Goal: Task Accomplishment & Management: Manage account settings

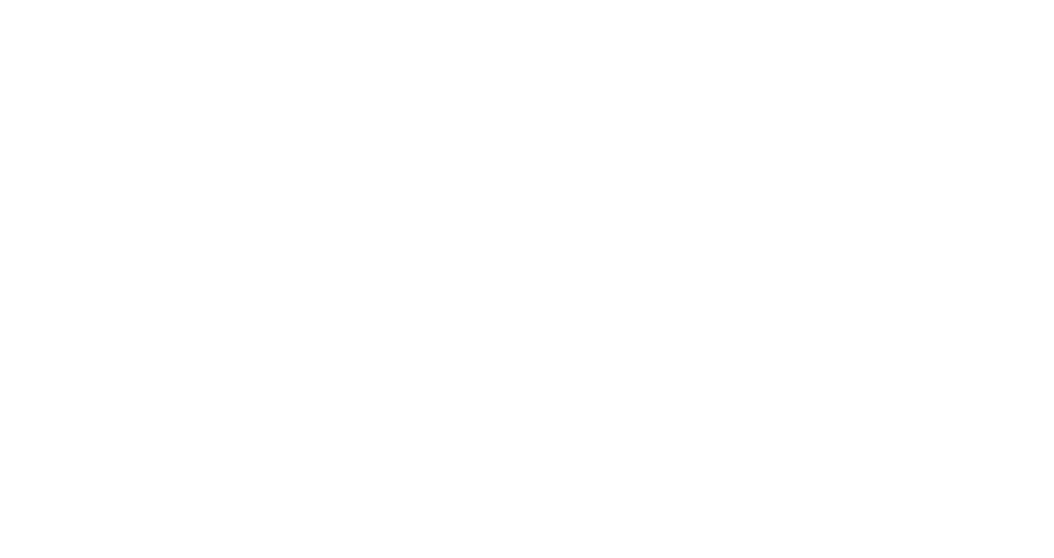
click at [455, 0] on html at bounding box center [527, 0] width 1054 height 0
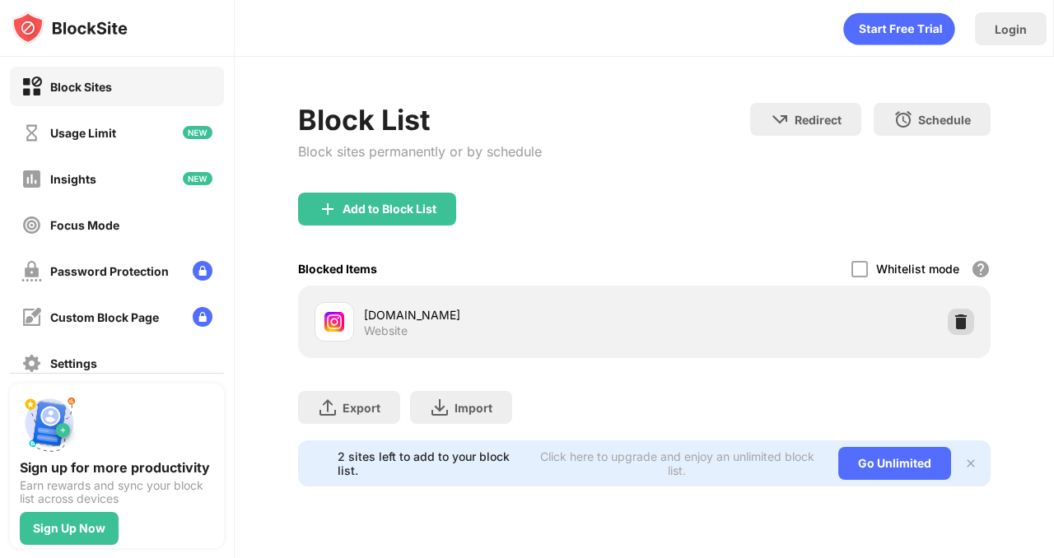
click at [964, 316] on img at bounding box center [961, 322] width 16 height 16
